Goal: Find specific page/section: Find specific page/section

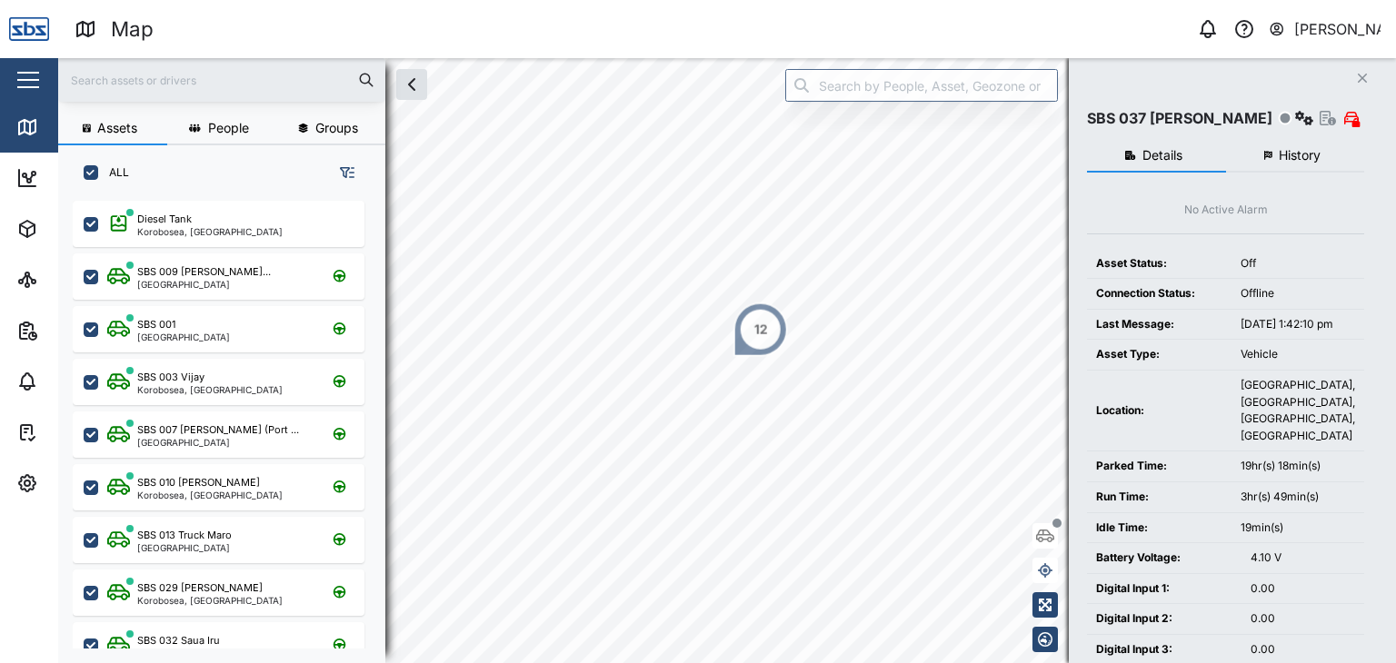
scroll to position [440, 284]
click at [124, 75] on input "text" at bounding box center [221, 79] width 305 height 27
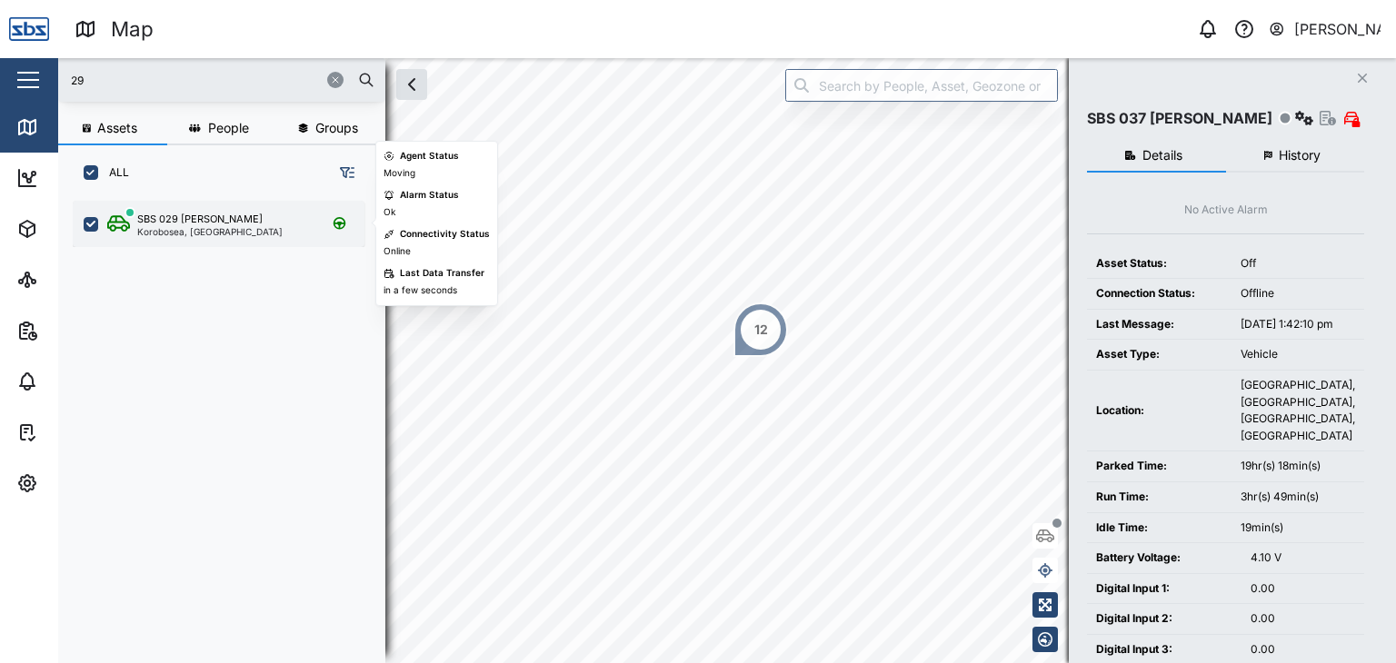
click at [189, 213] on div "SBS 029 [PERSON_NAME]" at bounding box center [199, 219] width 125 height 15
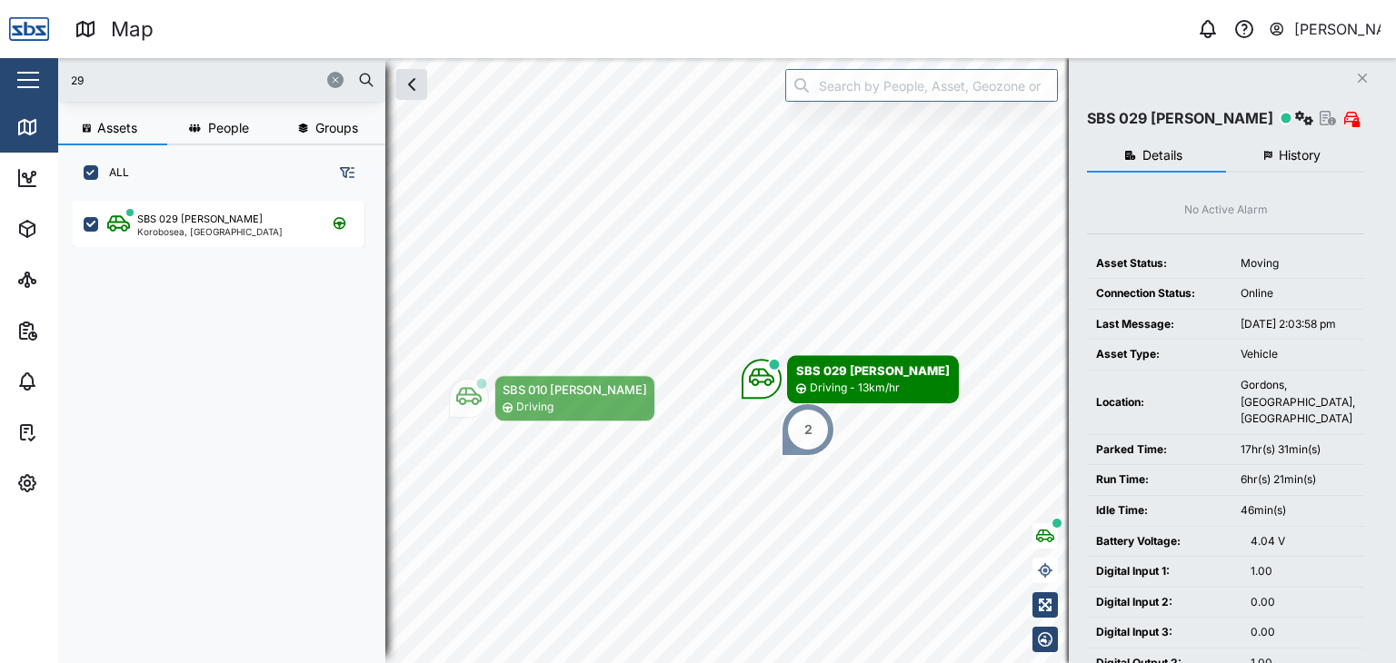
drag, startPoint x: 89, startPoint y: 77, endPoint x: 28, endPoint y: 72, distance: 61.1
click at [28, 72] on div "Map 0 [PERSON_NAME] Close Map Dashboard Assets ATS Camera Generator Personnel T…" at bounding box center [698, 331] width 1396 height 663
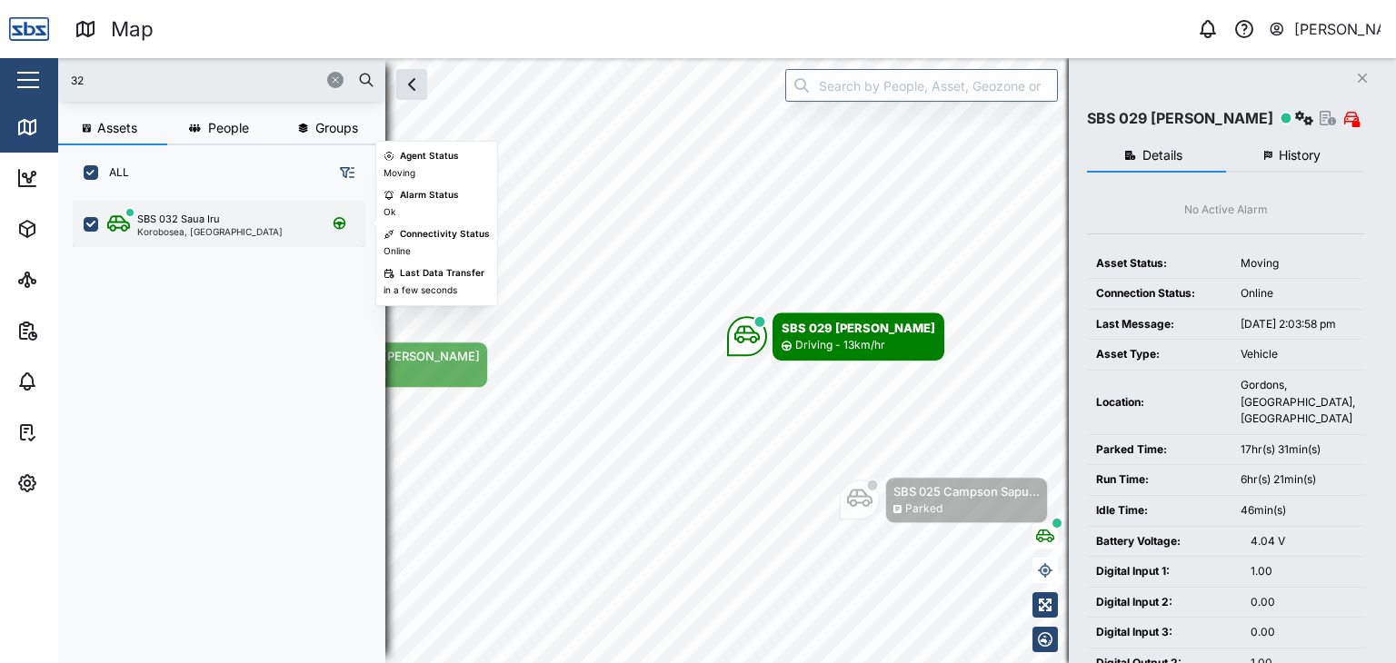
click at [200, 234] on div "Korobosea, [GEOGRAPHIC_DATA]" at bounding box center [209, 231] width 145 height 9
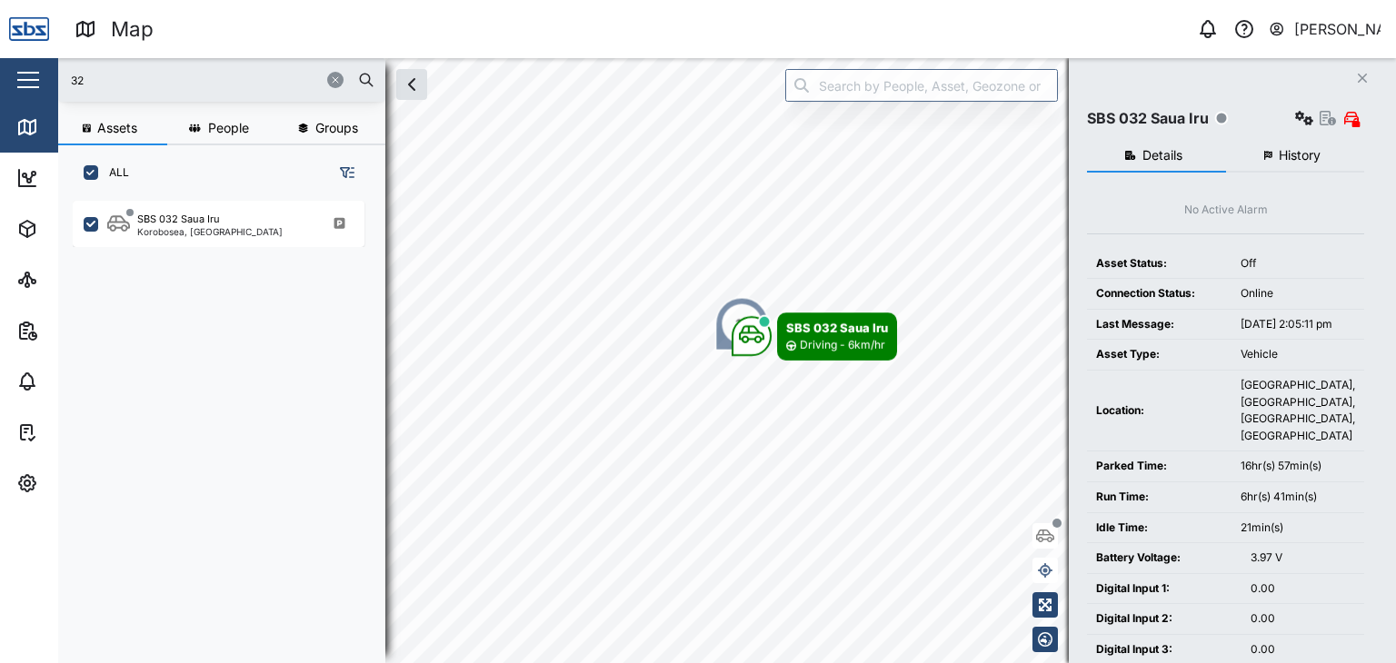
drag, startPoint x: 109, startPoint y: 77, endPoint x: 7, endPoint y: 79, distance: 101.8
click at [7, 79] on div "Map 0 [PERSON_NAME] Close Map Dashboard Assets ATS Camera Generator Personnel T…" at bounding box center [698, 331] width 1396 height 663
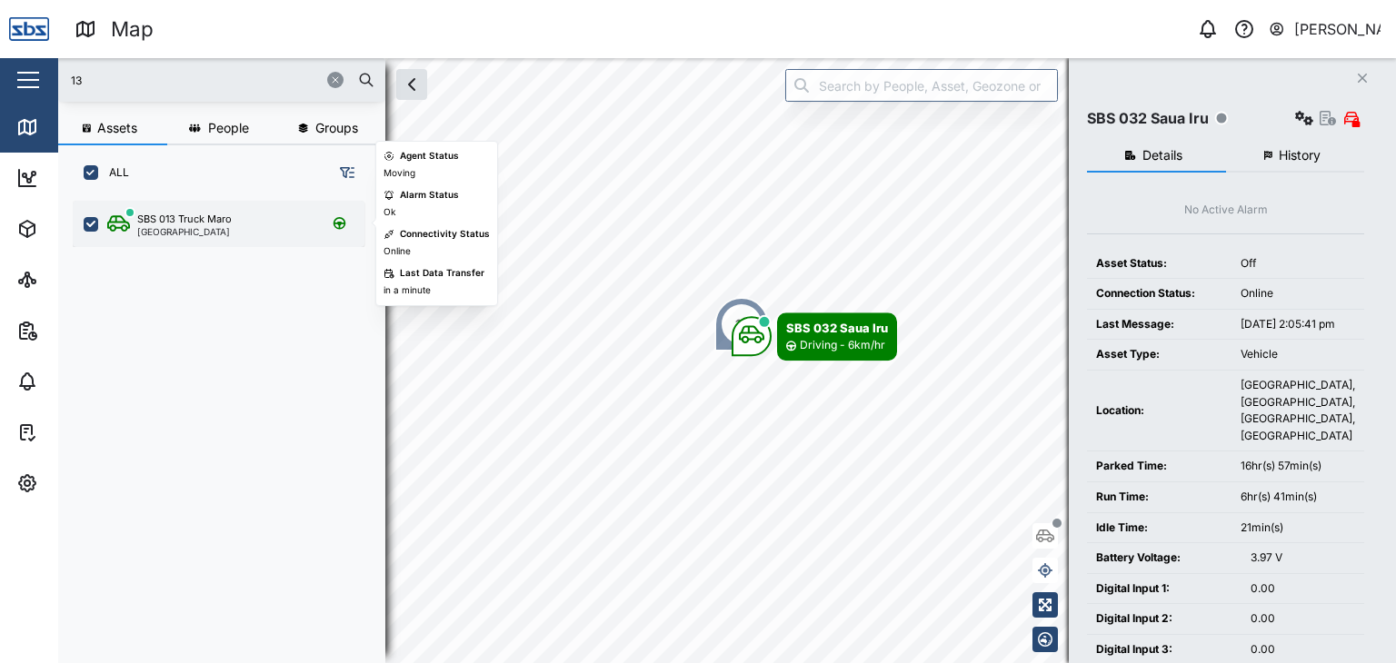
click at [200, 234] on div "[GEOGRAPHIC_DATA]" at bounding box center [184, 231] width 95 height 9
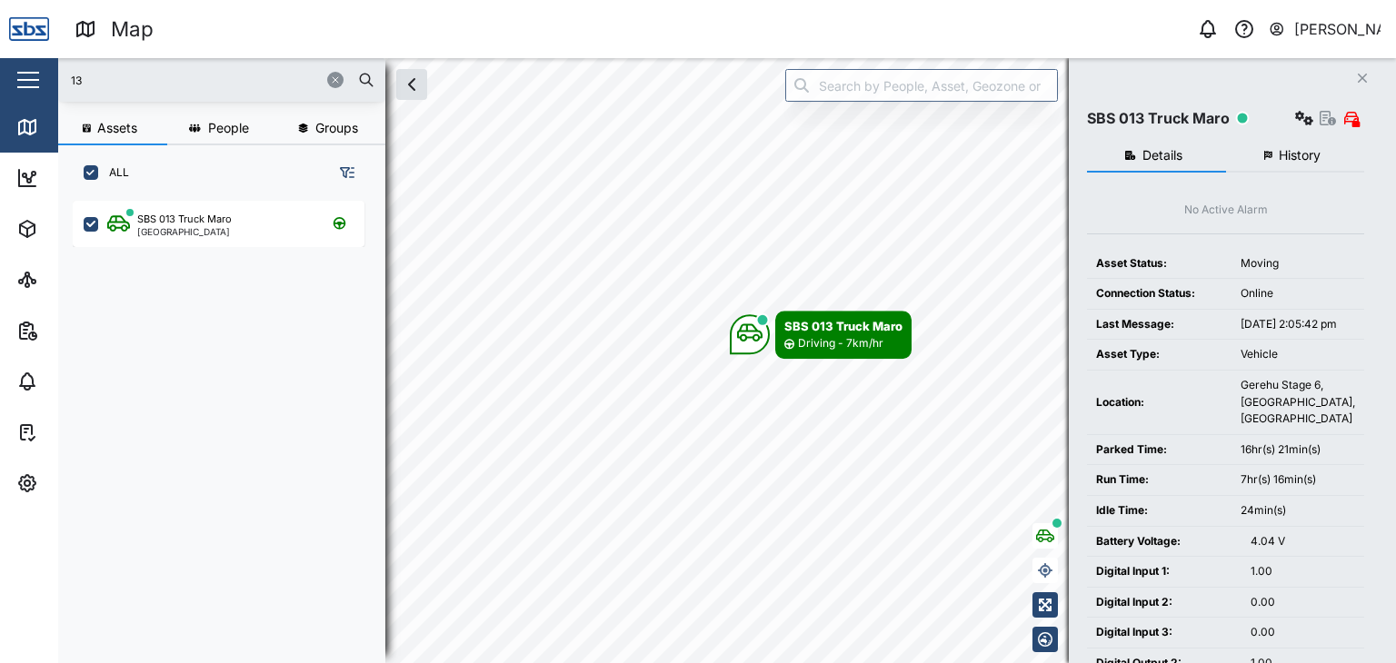
drag, startPoint x: 102, startPoint y: 76, endPoint x: 25, endPoint y: 77, distance: 77.2
click at [25, 77] on div "Map 0 [PERSON_NAME] Close Map Dashboard Assets ATS Camera Generator Personnel T…" at bounding box center [698, 331] width 1396 height 663
type input "32"
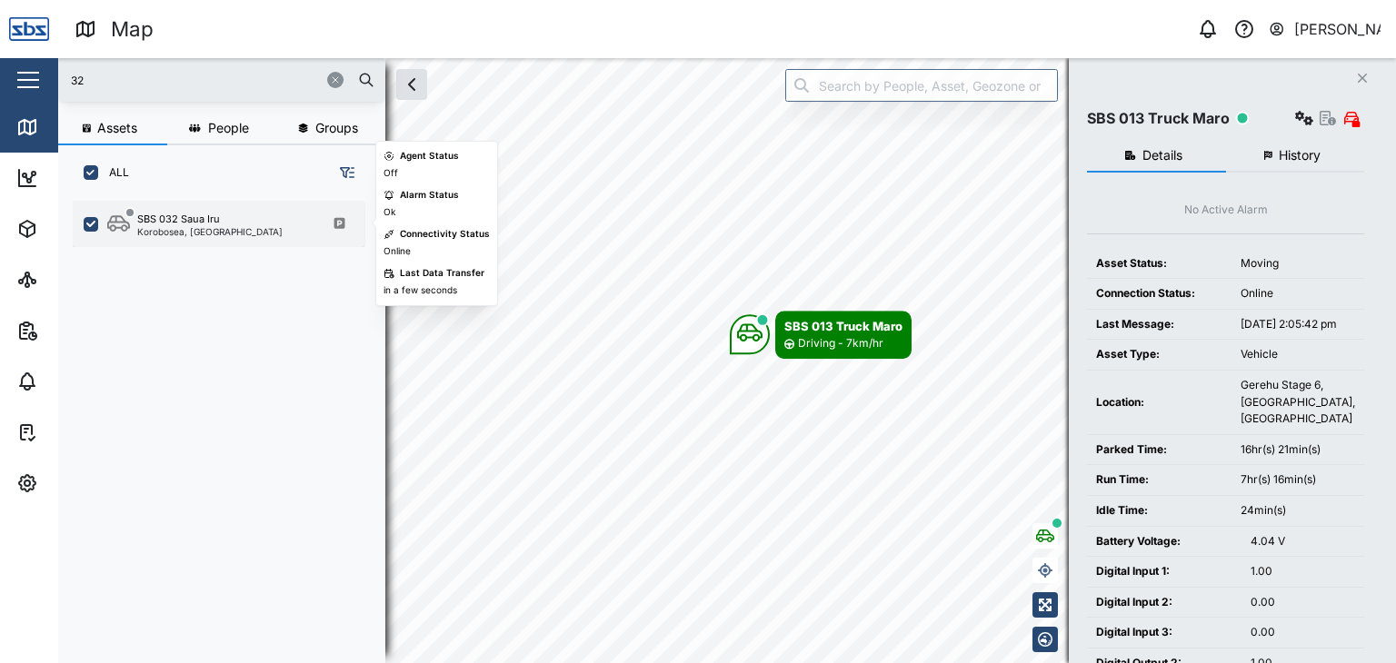
click at [207, 234] on div "Korobosea, [GEOGRAPHIC_DATA]" at bounding box center [209, 231] width 145 height 9
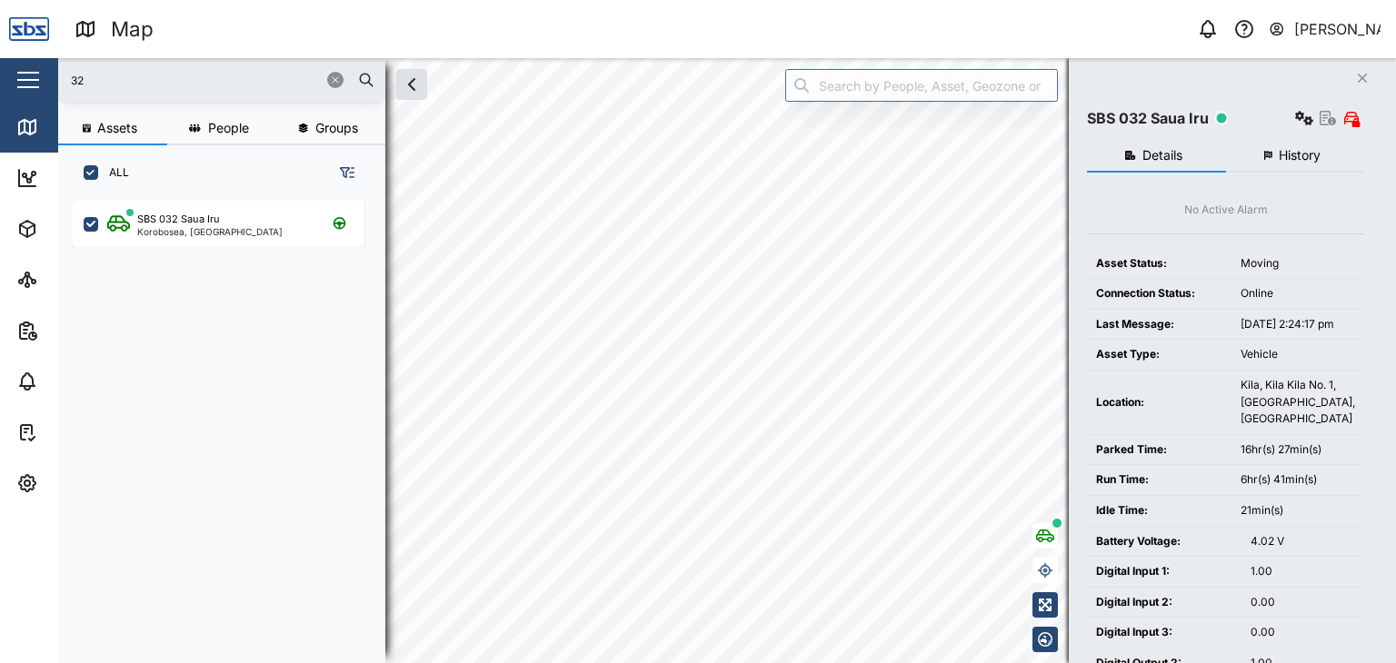
drag, startPoint x: 89, startPoint y: 66, endPoint x: 47, endPoint y: 69, distance: 41.9
click at [47, 69] on div "Map 0 [PERSON_NAME] Close Map Dashboard Assets ATS Camera Generator Personnel T…" at bounding box center [698, 331] width 1396 height 663
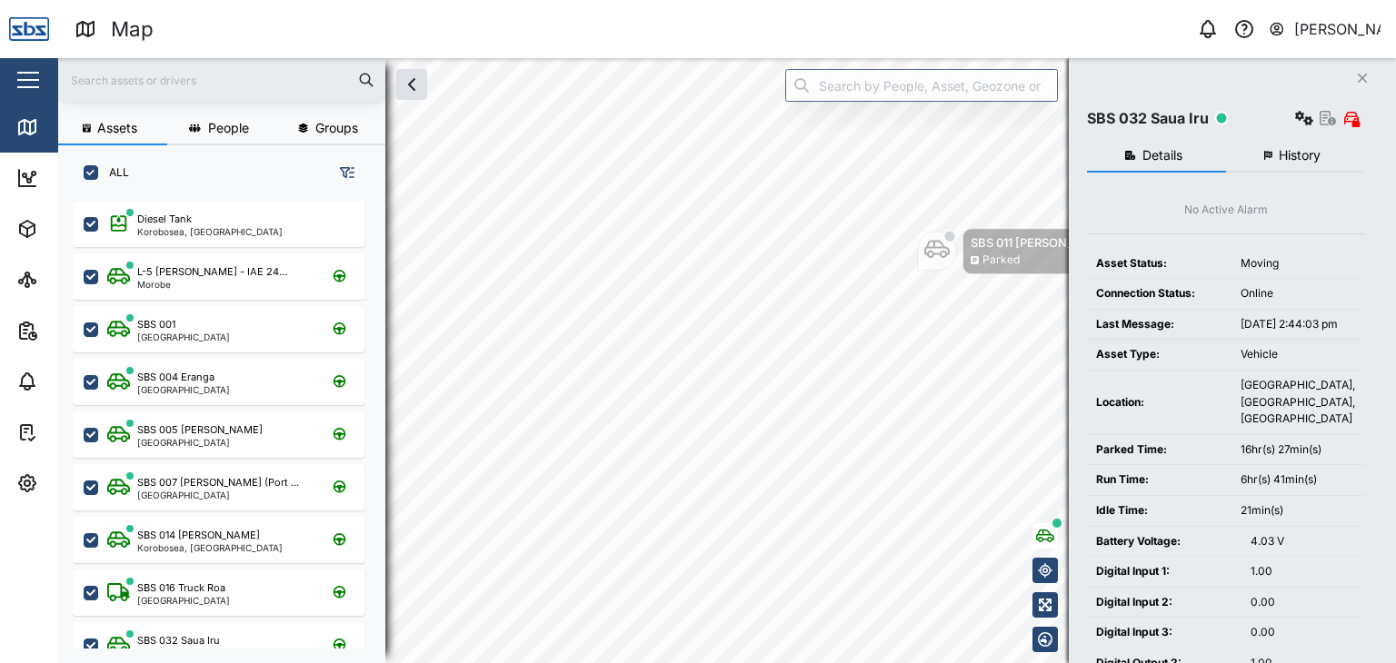
click at [134, 88] on input "text" at bounding box center [221, 79] width 305 height 27
type input "13"
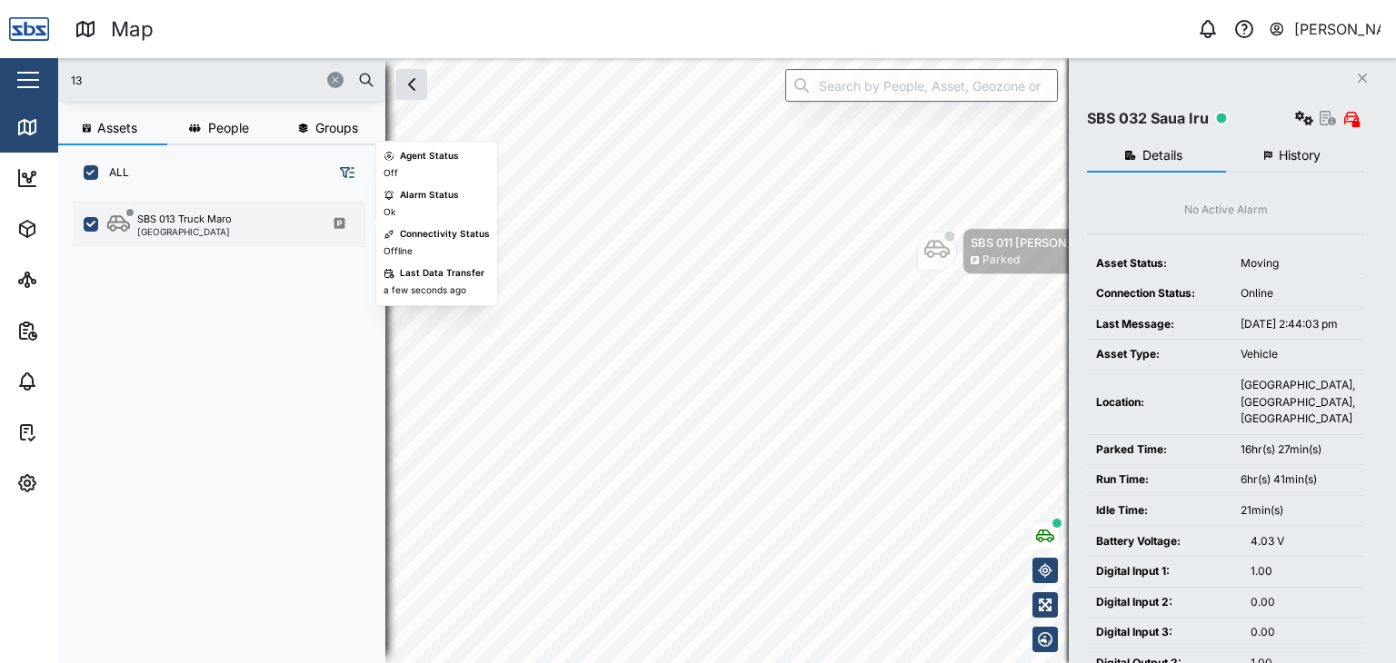
click at [190, 220] on div "SBS 013 Truck Maro" at bounding box center [184, 219] width 95 height 15
